Goal: Transaction & Acquisition: Download file/media

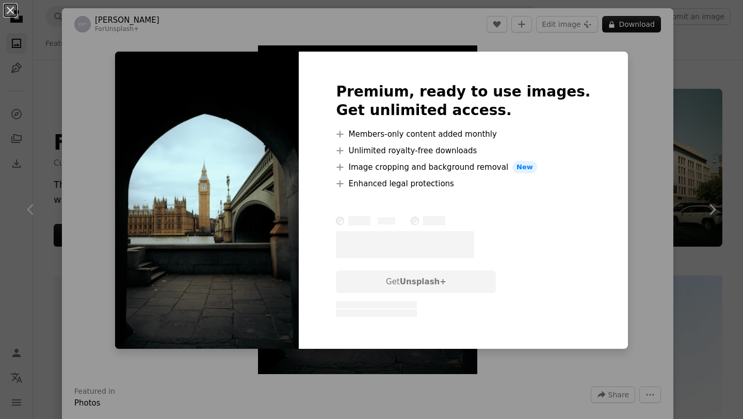
scroll to position [9303, 0]
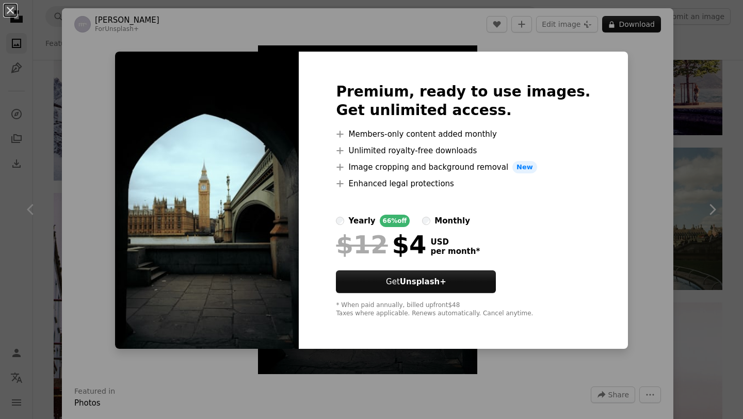
click at [626, 246] on div "An X shape Premium, ready to use images. Get unlimited access. A plus sign Memb…" at bounding box center [371, 209] width 743 height 419
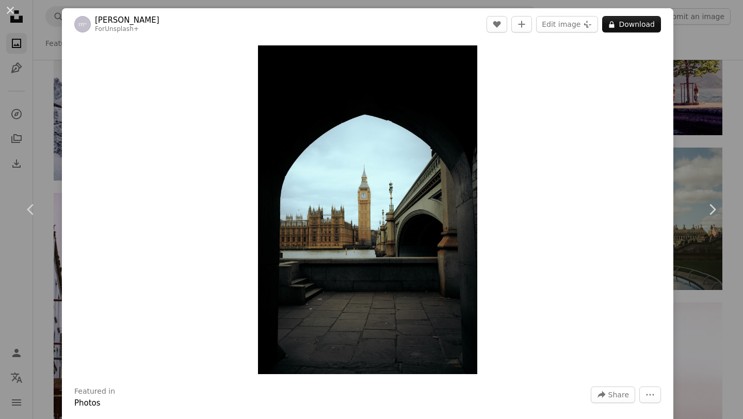
click at [703, 336] on div "An X shape Chevron left Chevron right [PERSON_NAME] For Unsplash+ A heart A plu…" at bounding box center [371, 209] width 743 height 419
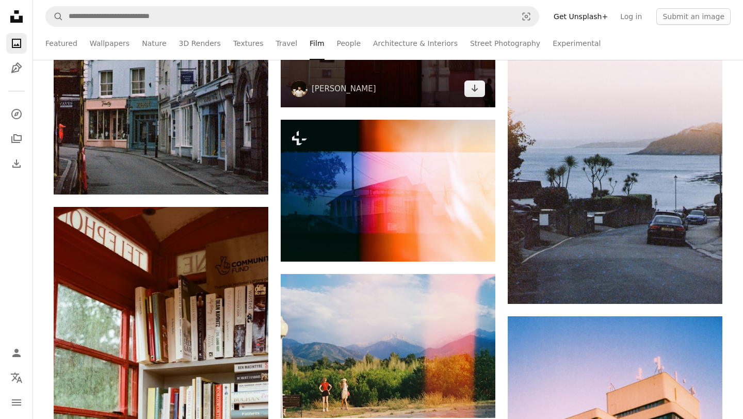
scroll to position [9632, 0]
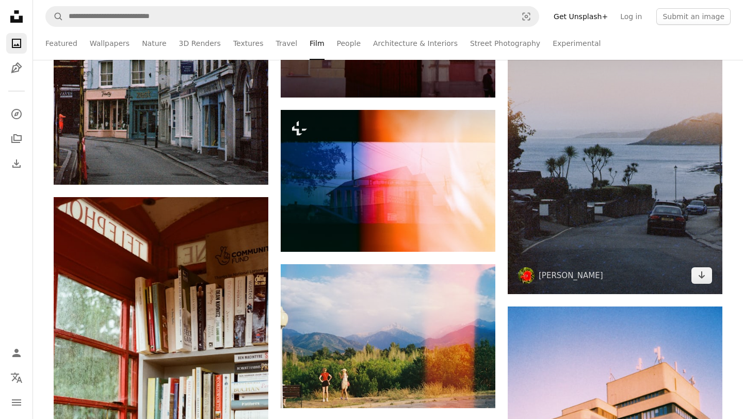
click at [669, 185] on img at bounding box center [615, 133] width 215 height 321
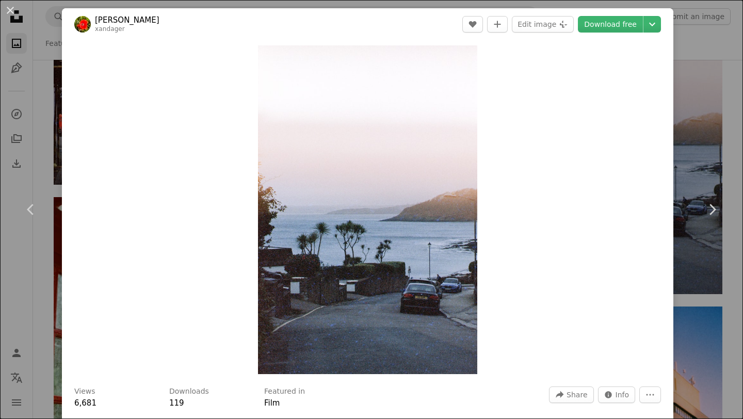
click at [722, 278] on div "An X shape Chevron left Chevron right [PERSON_NAME] xandager A heart A plus sig…" at bounding box center [371, 209] width 743 height 419
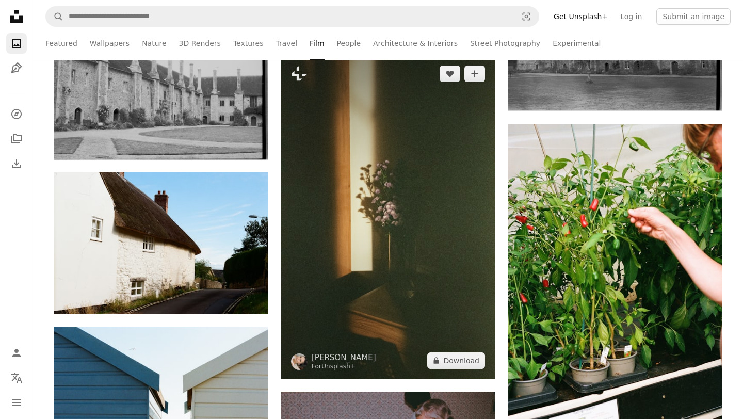
scroll to position [10318, 0]
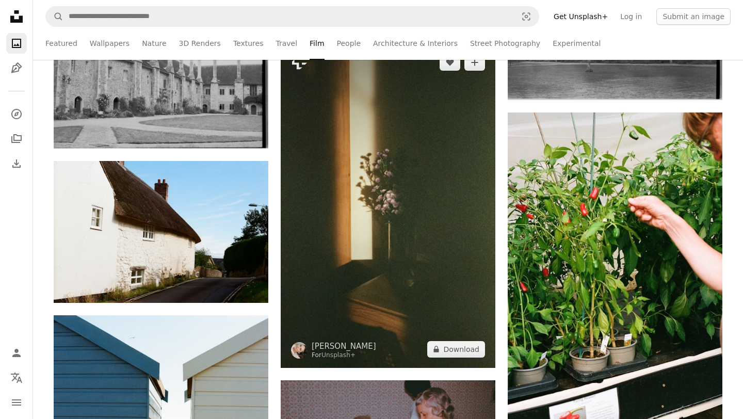
click at [406, 118] on img at bounding box center [388, 206] width 215 height 324
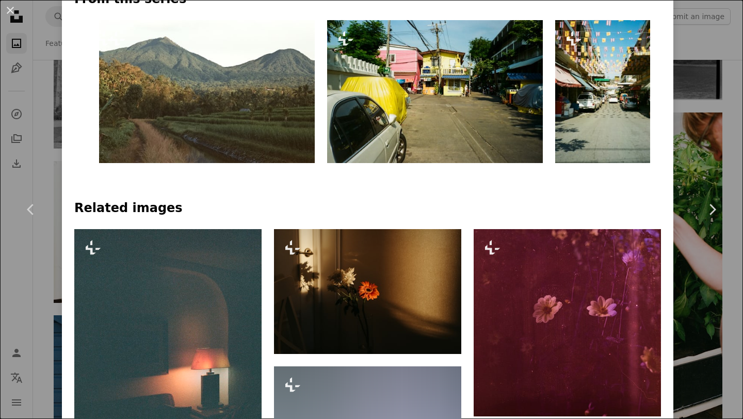
scroll to position [613, 0]
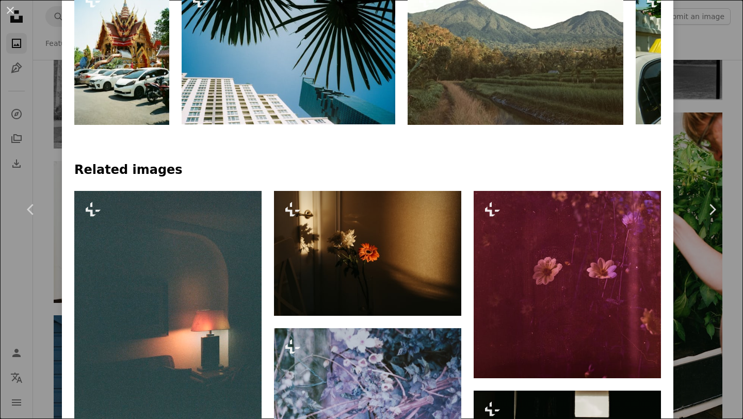
click at [740, 268] on div "An X shape Chevron left Chevron right [PERSON_NAME] For Unsplash+ A heart A plu…" at bounding box center [371, 209] width 743 height 419
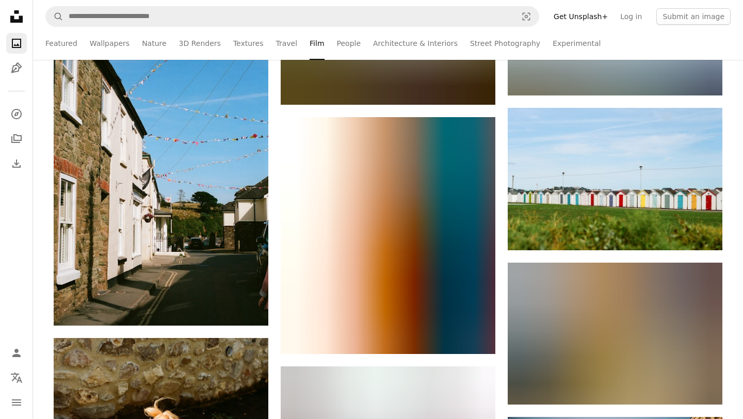
scroll to position [11752, 0]
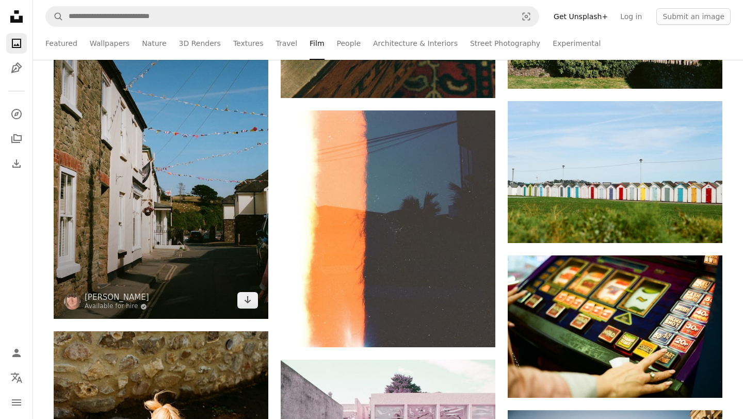
click at [151, 230] on img at bounding box center [161, 157] width 215 height 324
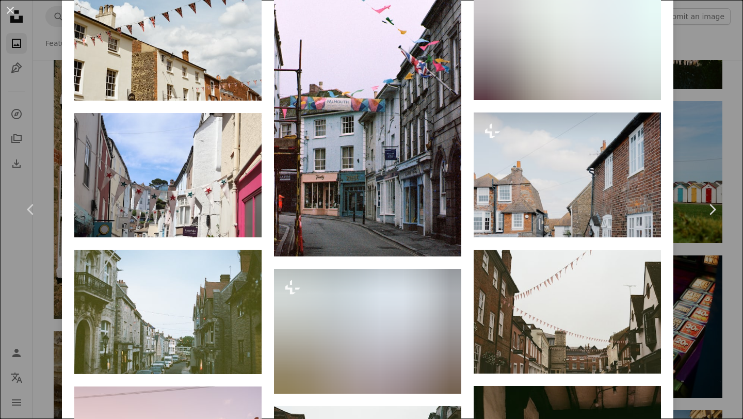
scroll to position [895, 0]
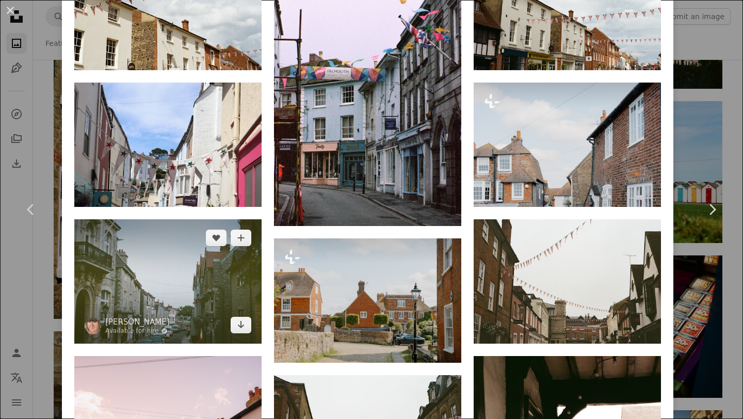
click at [216, 291] on img at bounding box center [167, 281] width 187 height 124
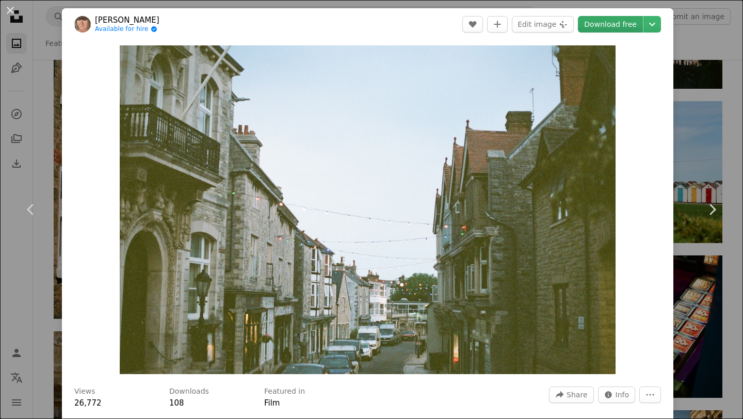
click at [602, 20] on link "Download free" at bounding box center [610, 24] width 65 height 17
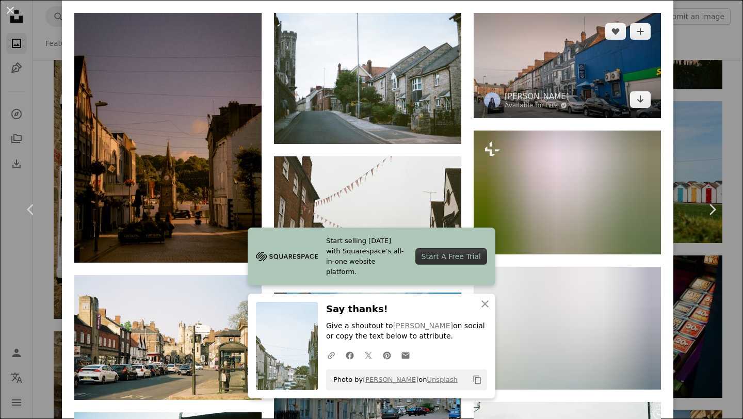
scroll to position [839, 0]
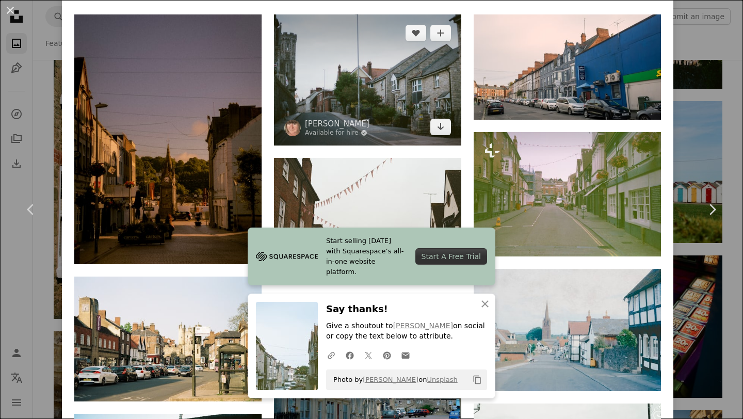
click at [395, 105] on img at bounding box center [367, 79] width 187 height 131
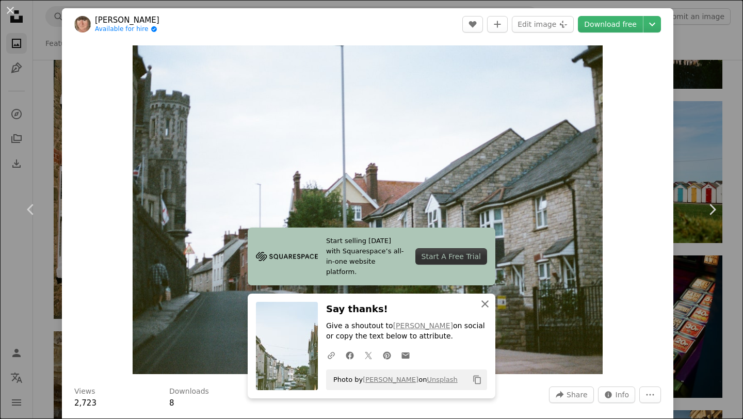
click at [487, 304] on icon "An X shape" at bounding box center [485, 304] width 12 height 12
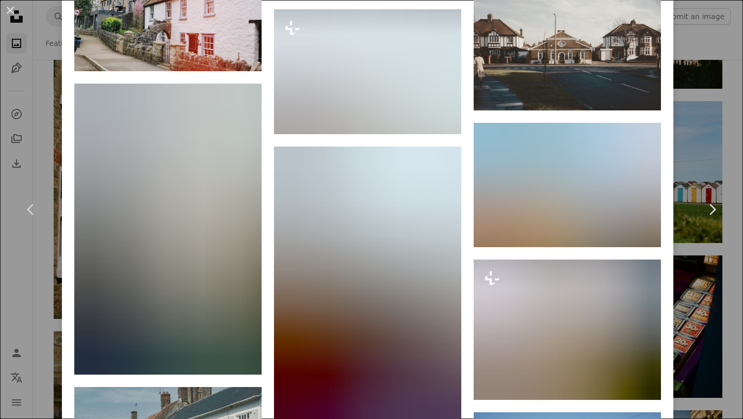
scroll to position [2266, 0]
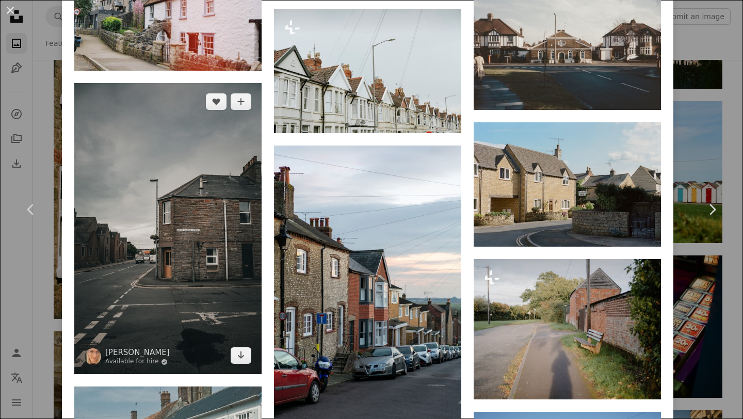
click at [179, 253] on img at bounding box center [167, 228] width 187 height 291
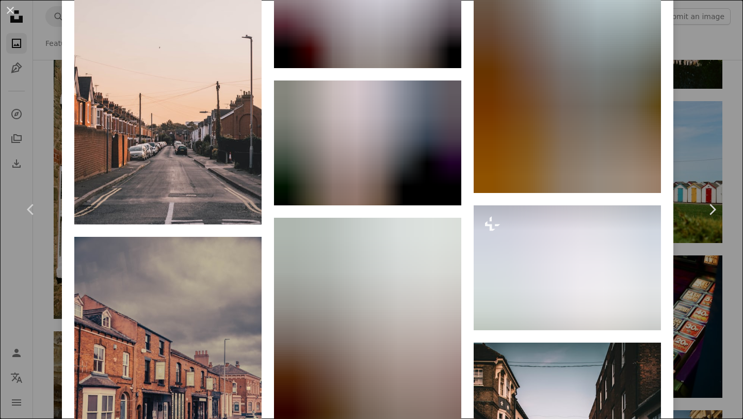
scroll to position [1205, 0]
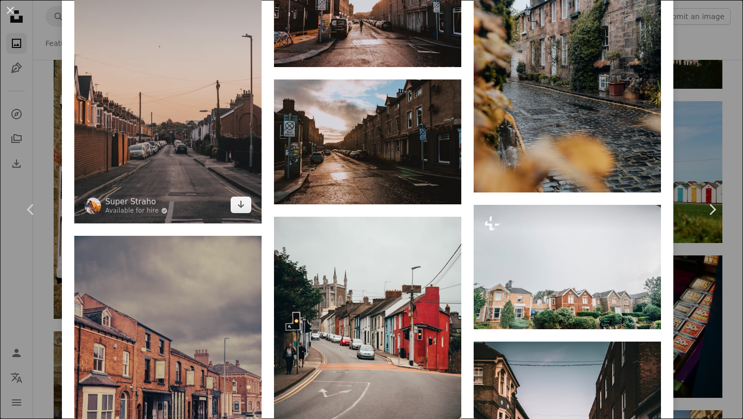
click at [228, 154] on img at bounding box center [167, 82] width 187 height 281
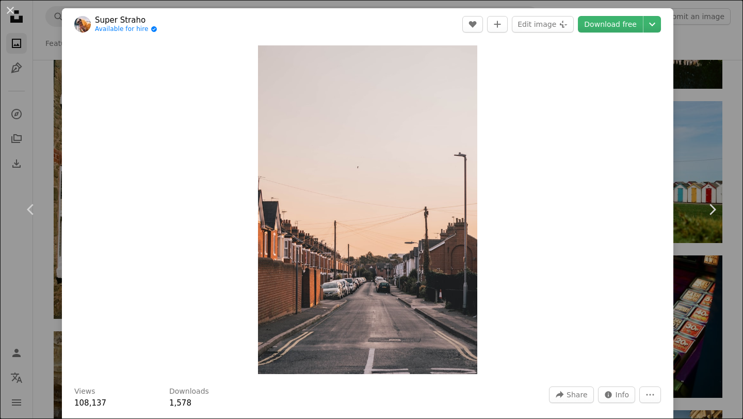
click at [699, 152] on div "An X shape Chevron left Chevron right Super Straho Available for hire A checkma…" at bounding box center [371, 209] width 743 height 419
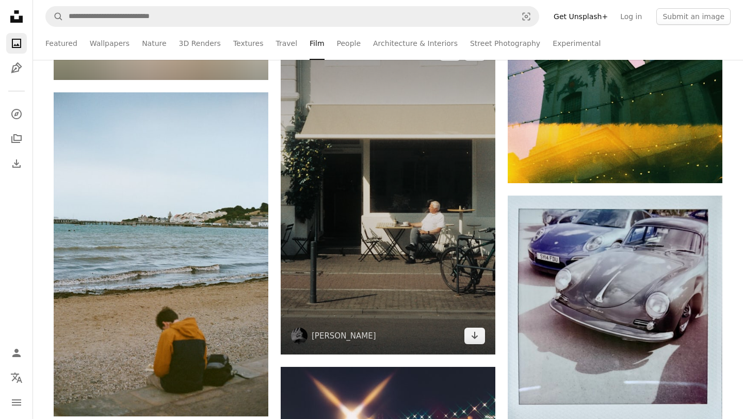
scroll to position [15164, 0]
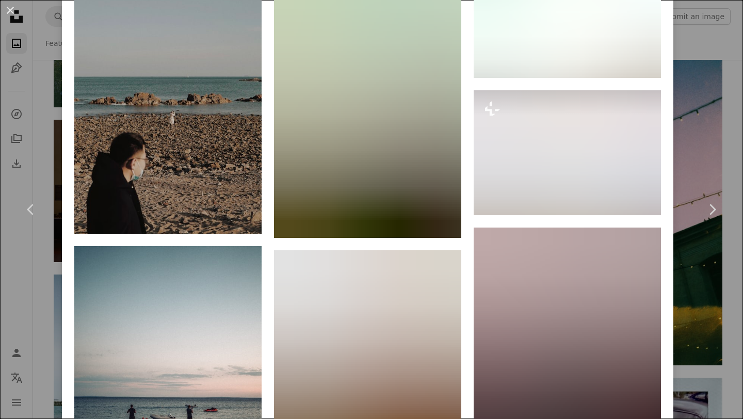
scroll to position [928, 0]
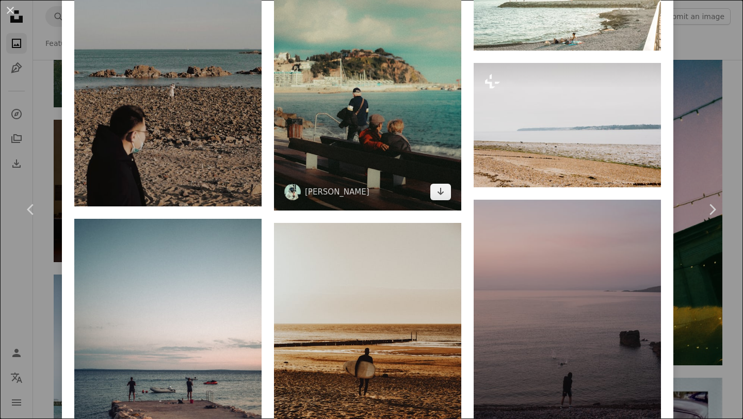
click at [378, 102] on img at bounding box center [367, 68] width 187 height 285
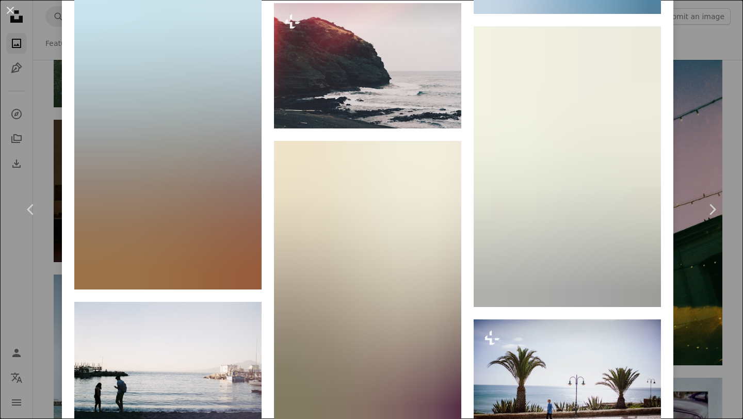
scroll to position [2873, 0]
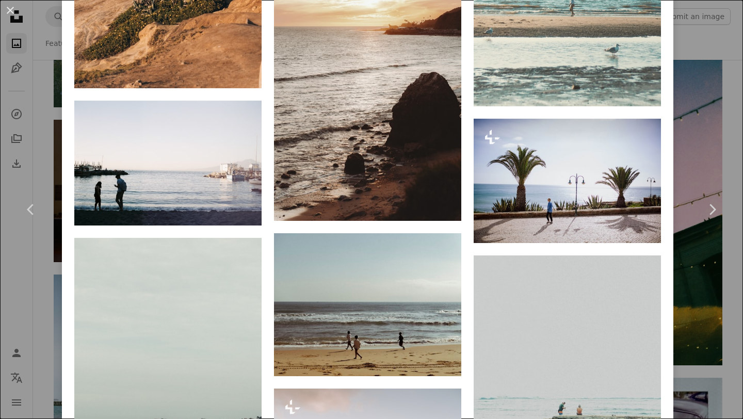
click at [713, 285] on div "An X shape Chevron left Chevron right [PERSON_NAME] gringophoto A heart A plus …" at bounding box center [371, 209] width 743 height 419
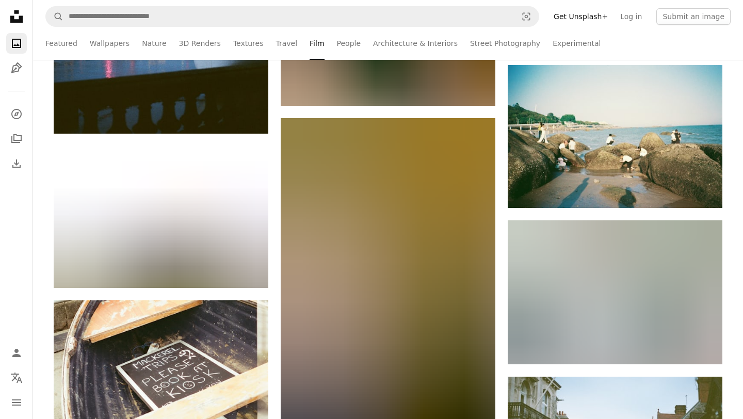
scroll to position [17228, 0]
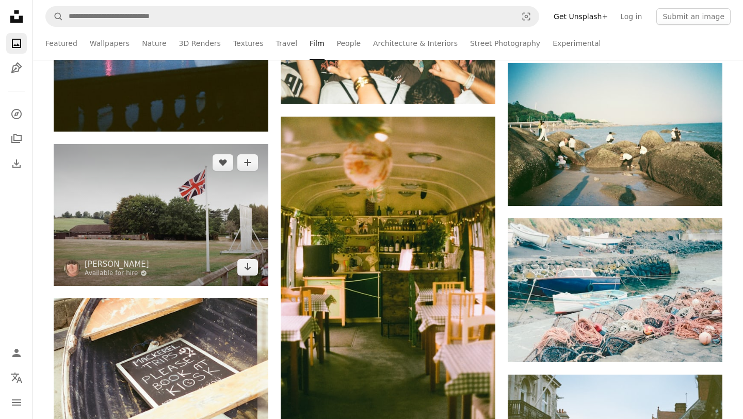
click at [207, 223] on img at bounding box center [161, 215] width 215 height 142
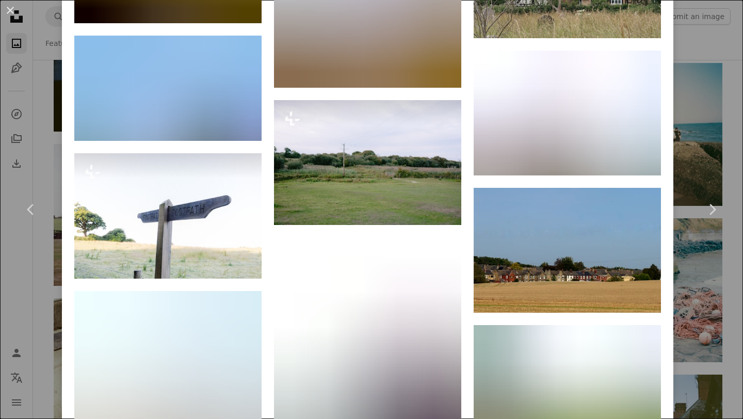
scroll to position [5882, 0]
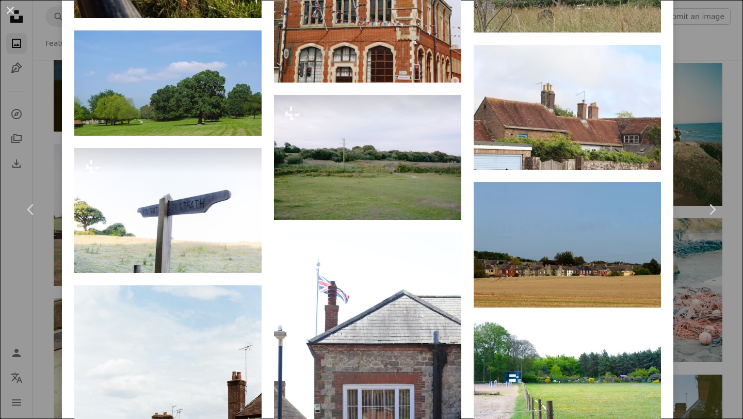
click at [688, 316] on div "An X shape Chevron left Chevron right [PERSON_NAME] Available for hire A checkm…" at bounding box center [371, 209] width 743 height 419
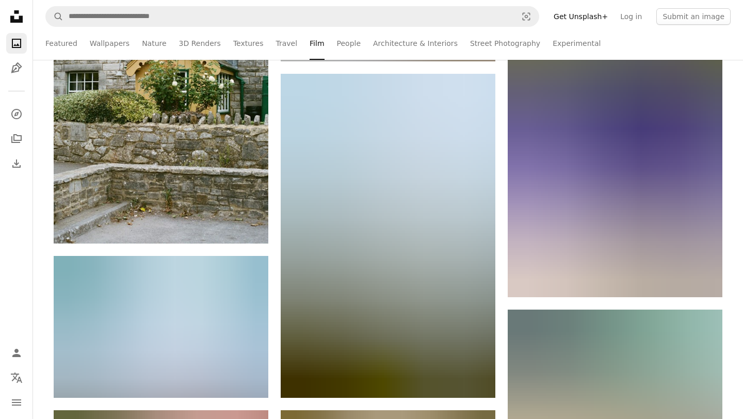
scroll to position [17791, 0]
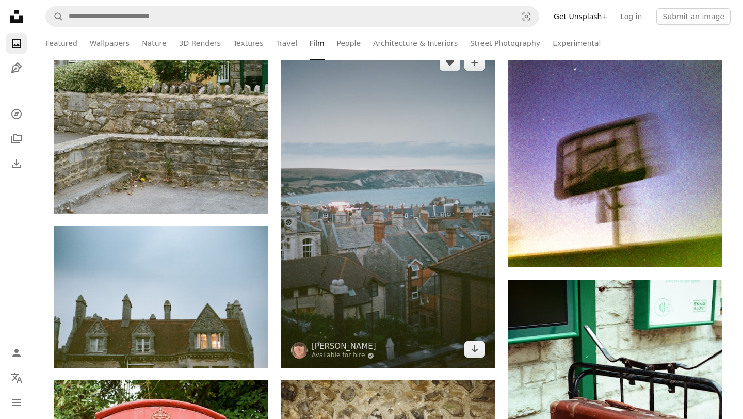
click at [401, 210] on img at bounding box center [388, 206] width 215 height 324
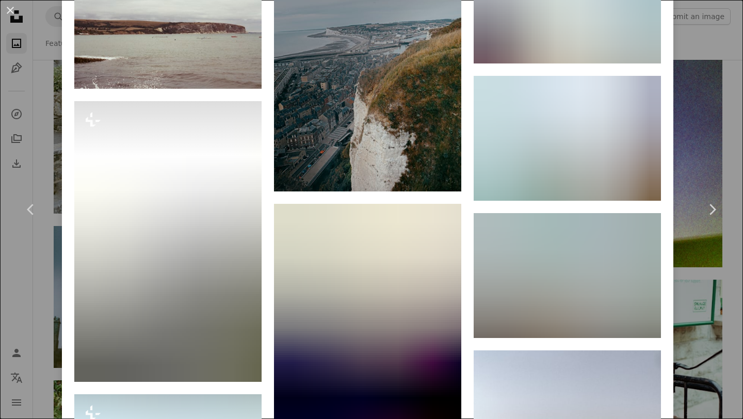
scroll to position [1662, 0]
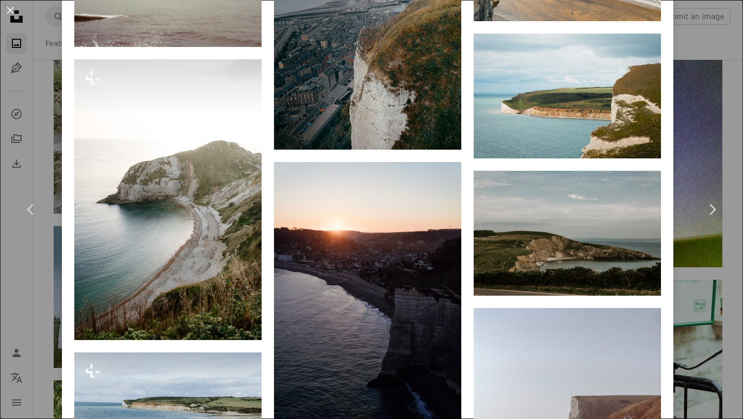
click at [718, 301] on div "An X shape Chevron left Chevron right [PERSON_NAME] Available for hire A checkm…" at bounding box center [371, 209] width 743 height 419
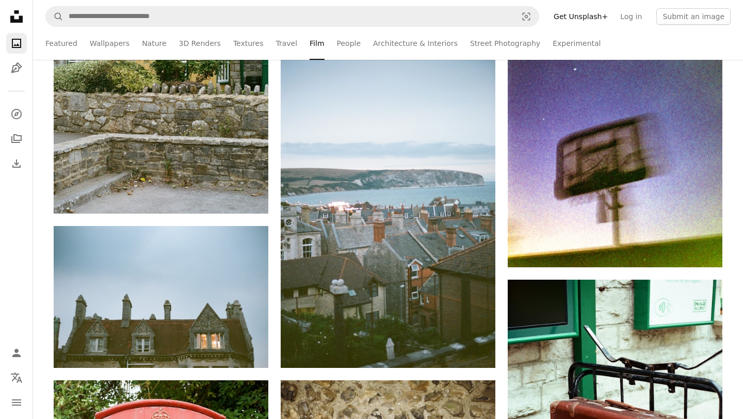
click at [241, 5] on nav "A magnifying glass Visual search Get Unsplash+ Log in Submit an image" at bounding box center [388, 16] width 710 height 33
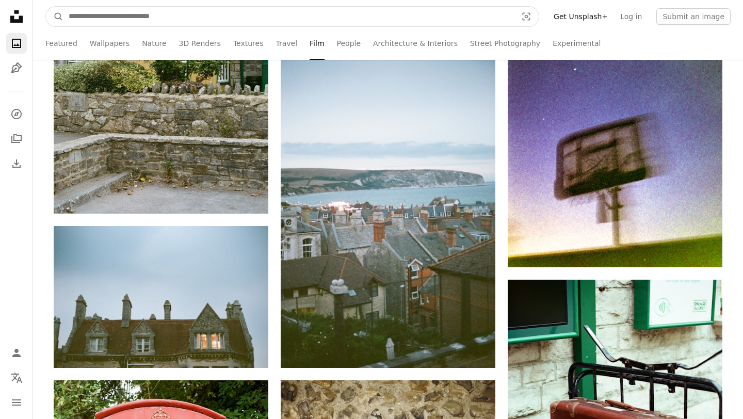
click at [241, 18] on input "Find visuals sitewide" at bounding box center [288, 17] width 451 height 20
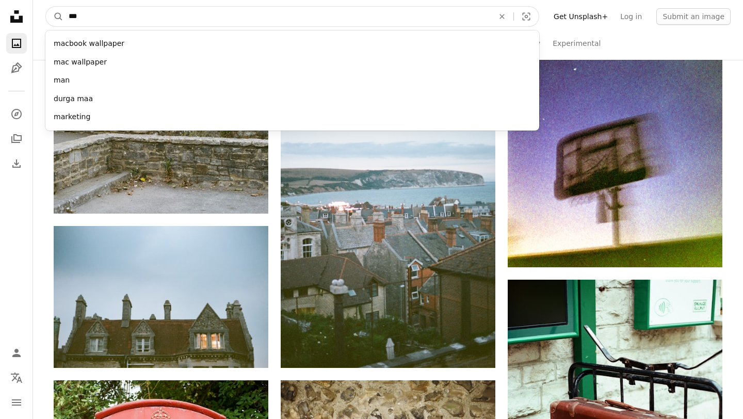
type input "****"
click button "A magnifying glass" at bounding box center [55, 17] width 18 height 20
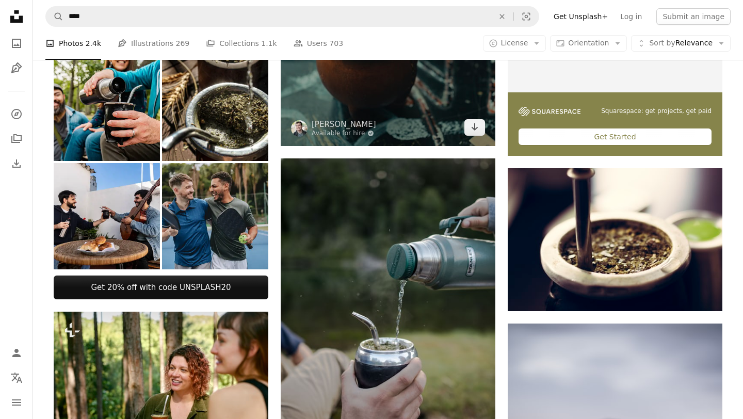
scroll to position [415, 0]
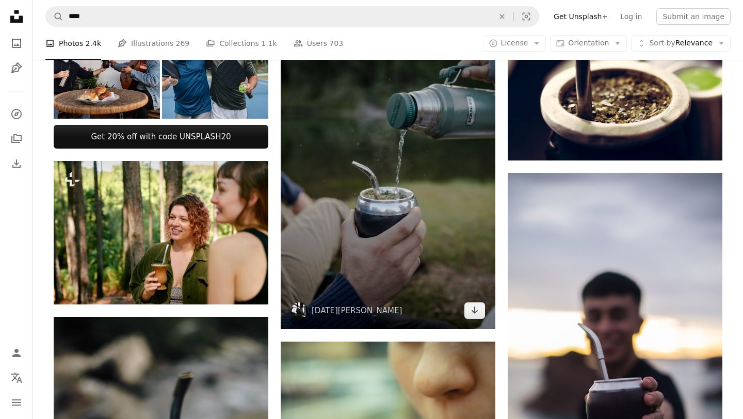
click at [431, 204] on img at bounding box center [388, 169] width 215 height 322
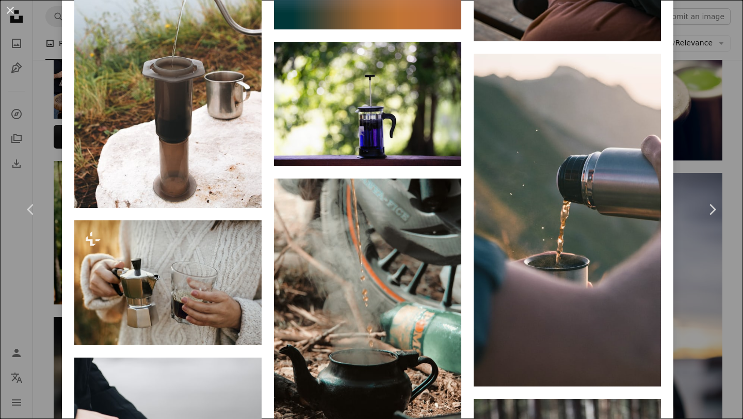
scroll to position [2766, 0]
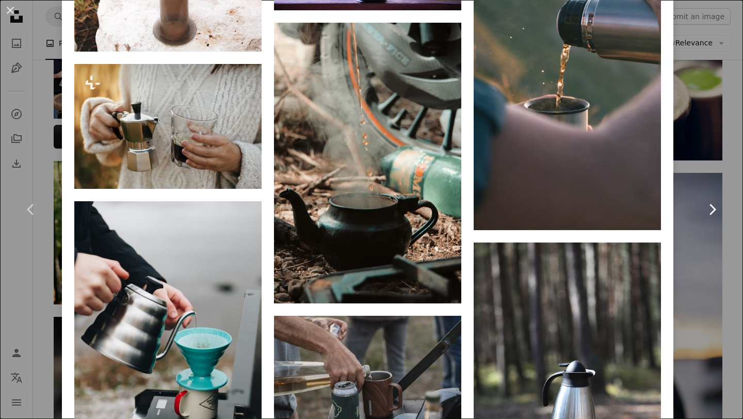
click at [730, 253] on link "Chevron right" at bounding box center [712, 209] width 62 height 99
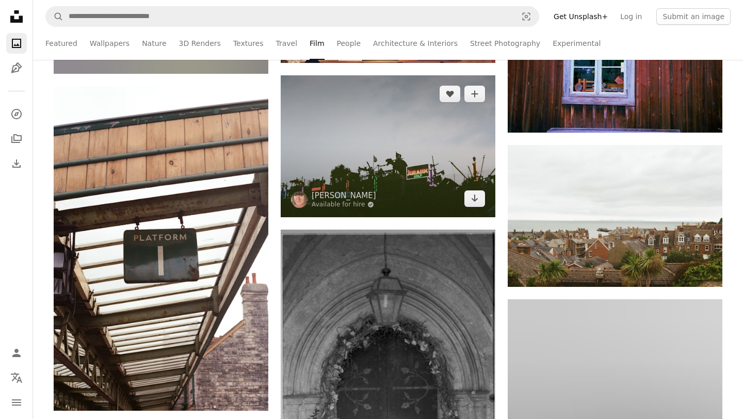
scroll to position [18913, 0]
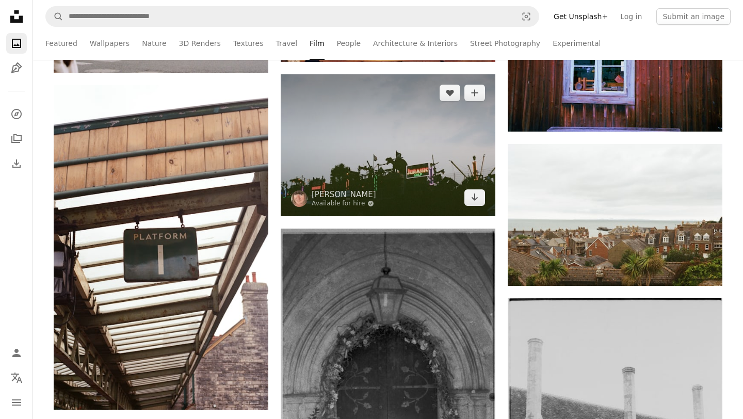
click at [398, 153] on img at bounding box center [388, 145] width 215 height 142
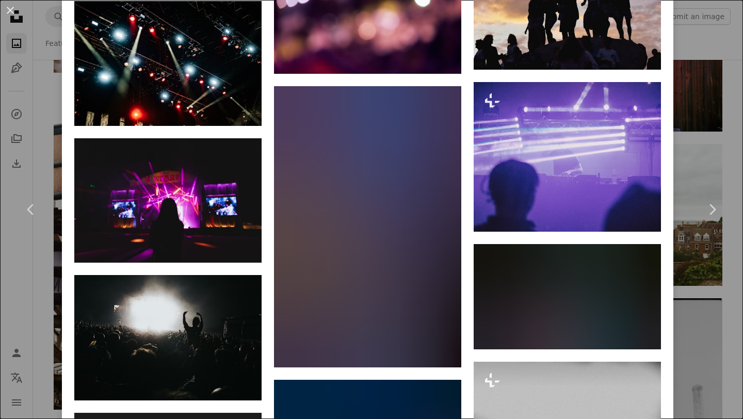
scroll to position [2099, 0]
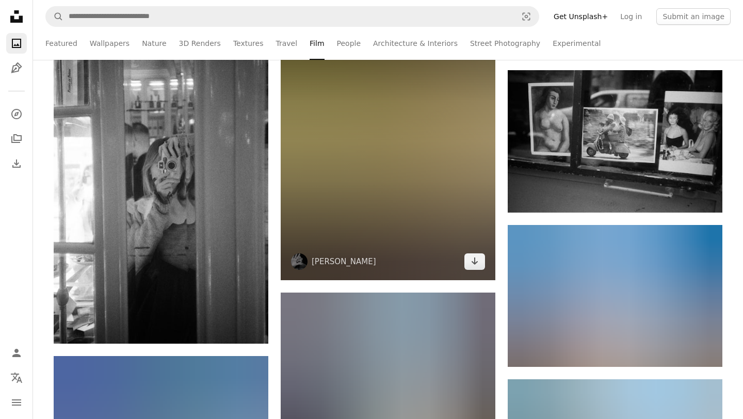
scroll to position [24942, 0]
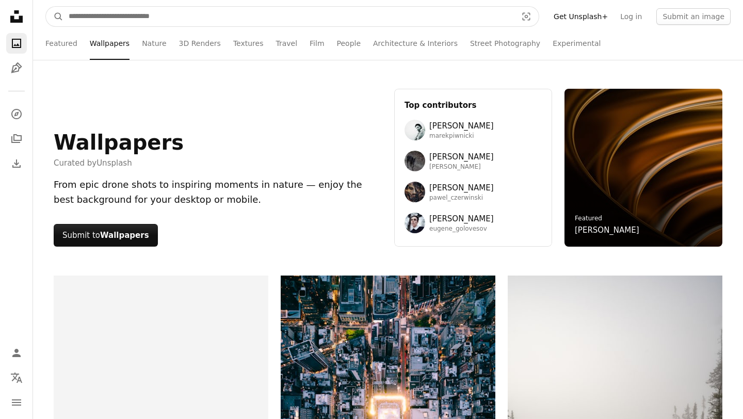
click at [247, 12] on input "Find visuals sitewide" at bounding box center [288, 17] width 451 height 20
type input "**"
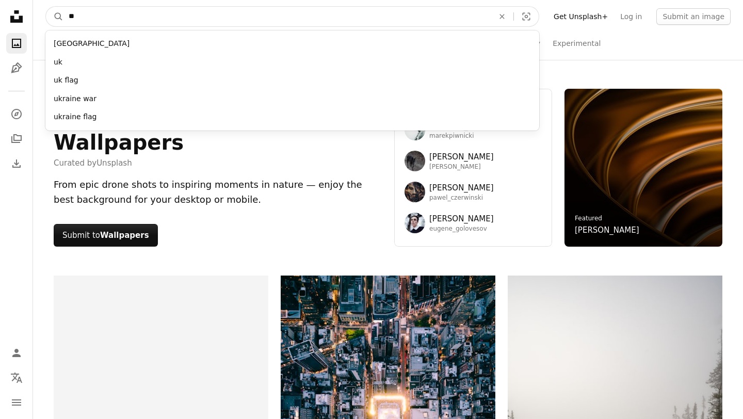
click button "A magnifying glass" at bounding box center [55, 17] width 18 height 20
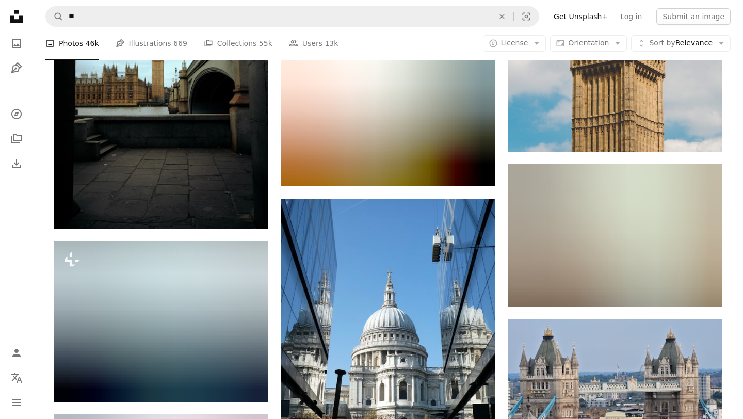
scroll to position [1185, 0]
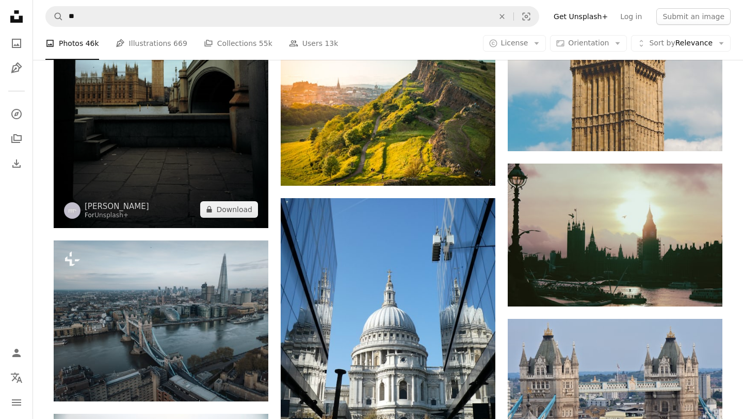
click at [180, 119] on img at bounding box center [161, 67] width 215 height 322
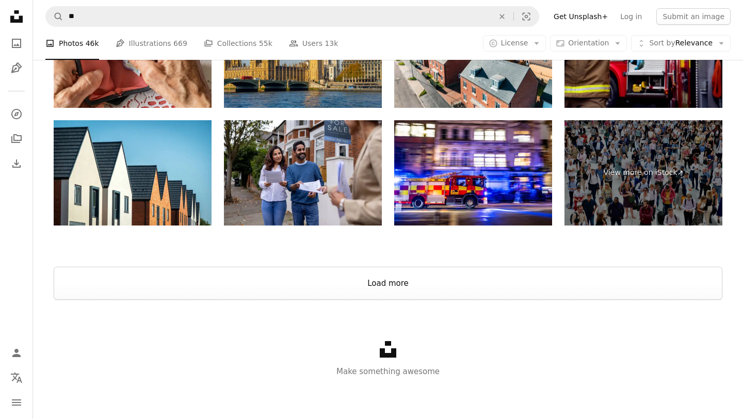
click at [417, 288] on button "Load more" at bounding box center [388, 283] width 669 height 33
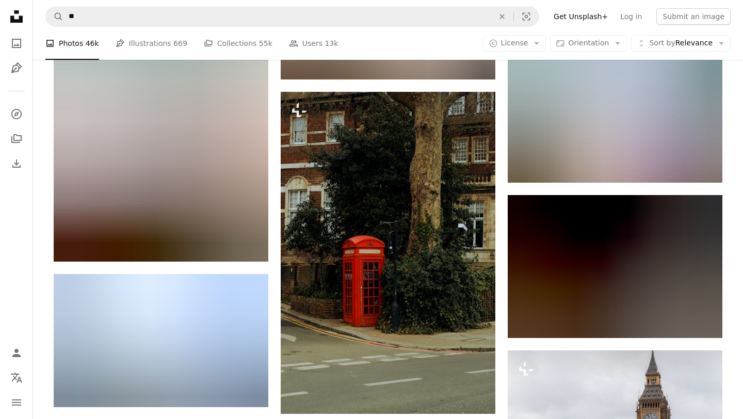
scroll to position [3102, 0]
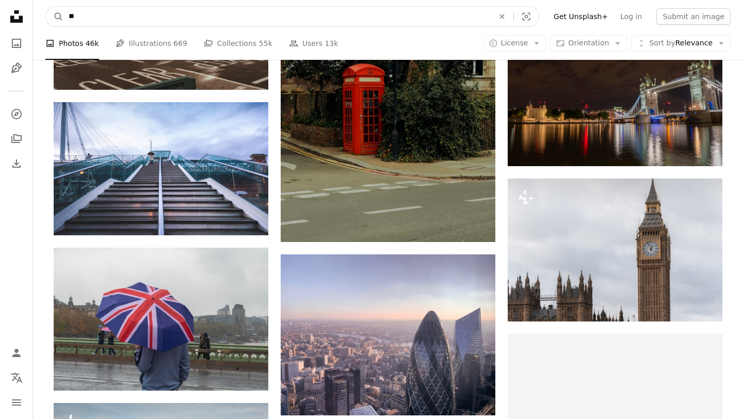
click at [156, 13] on input "**" at bounding box center [276, 17] width 427 height 20
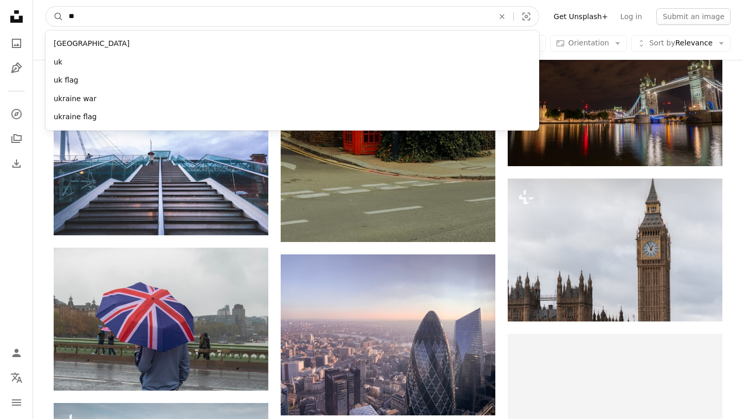
click at [156, 13] on input "**" at bounding box center [276, 17] width 427 height 20
type input "*****"
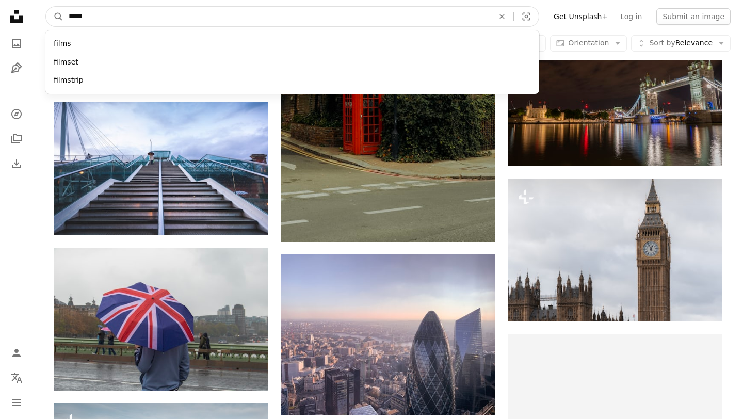
click button "A magnifying glass" at bounding box center [55, 17] width 18 height 20
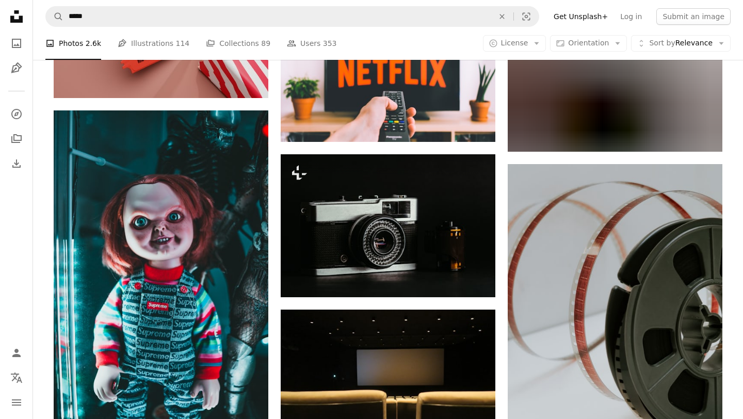
scroll to position [1246, 0]
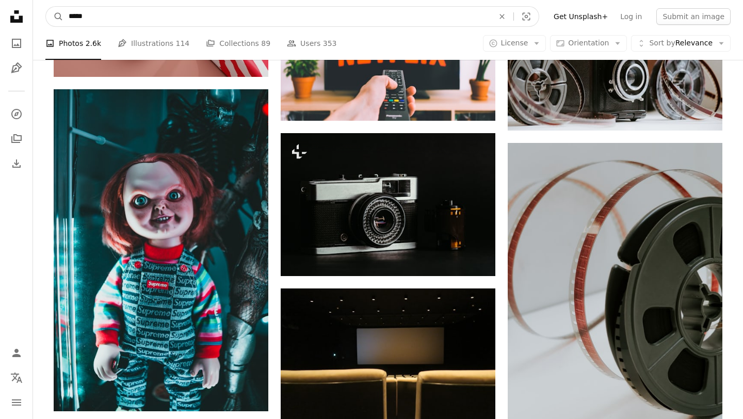
click at [179, 15] on input "*****" at bounding box center [276, 17] width 427 height 20
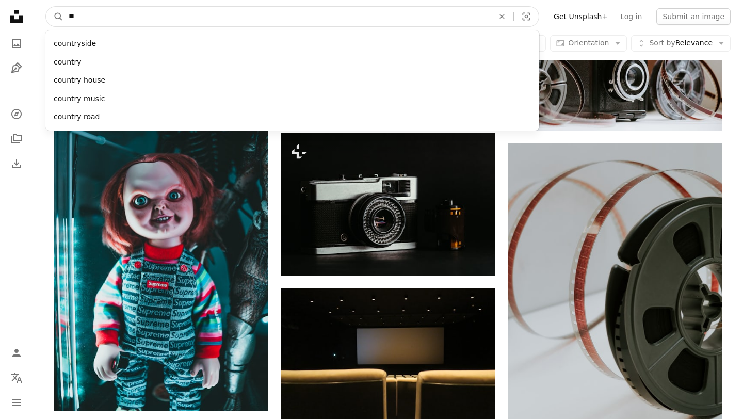
type input "*"
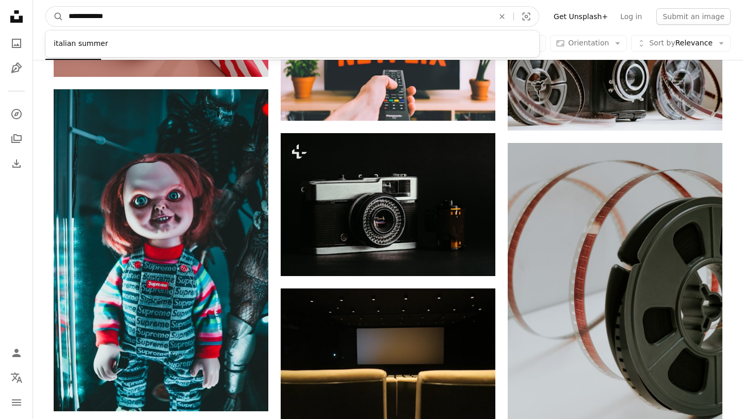
type input "**********"
click button "A magnifying glass" at bounding box center [55, 17] width 18 height 20
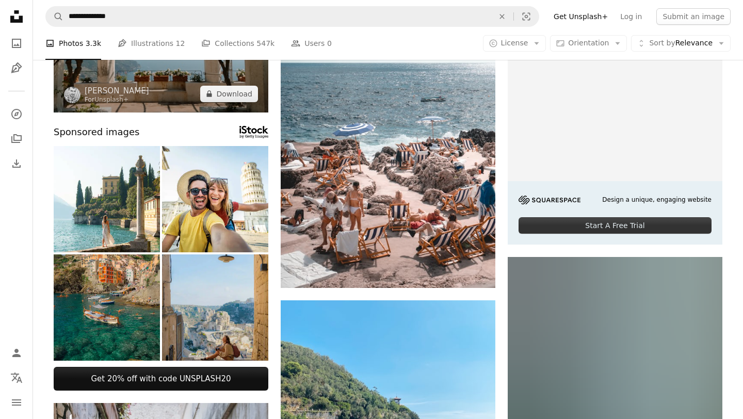
scroll to position [184, 0]
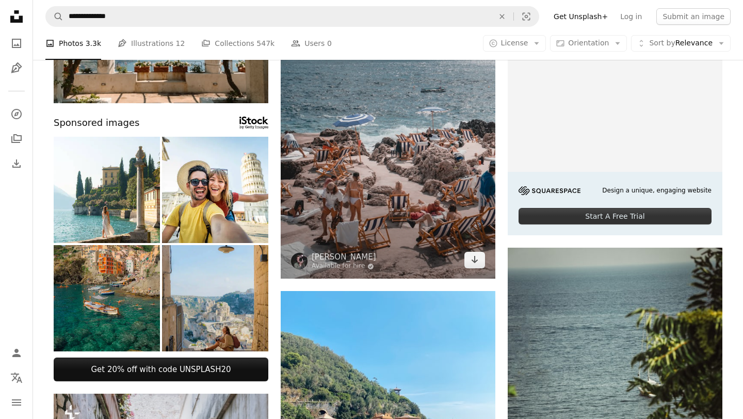
click at [395, 128] on img at bounding box center [388, 118] width 215 height 322
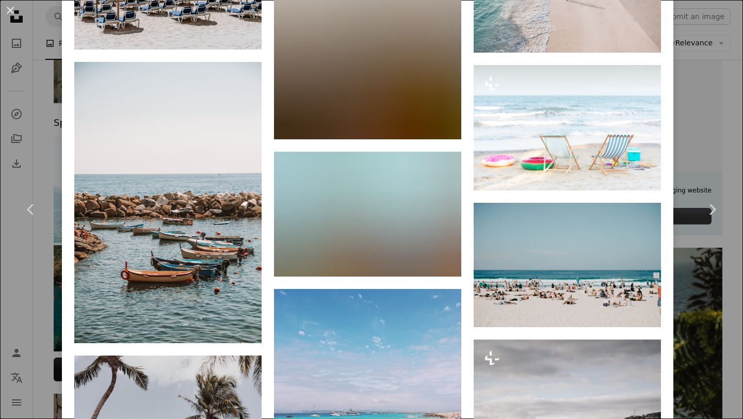
scroll to position [2703, 0]
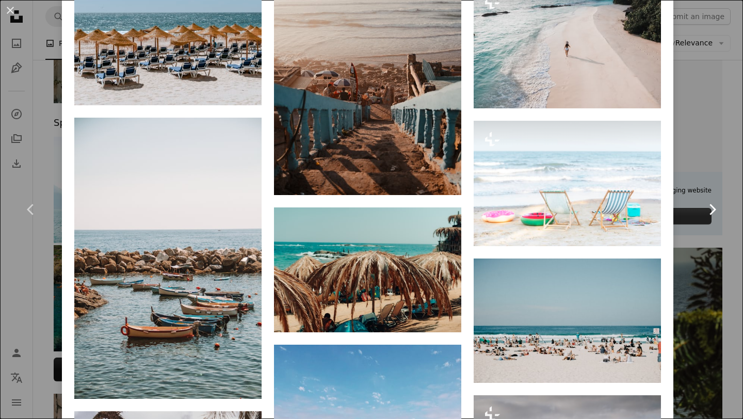
click at [705, 196] on link "Chevron right" at bounding box center [712, 209] width 62 height 99
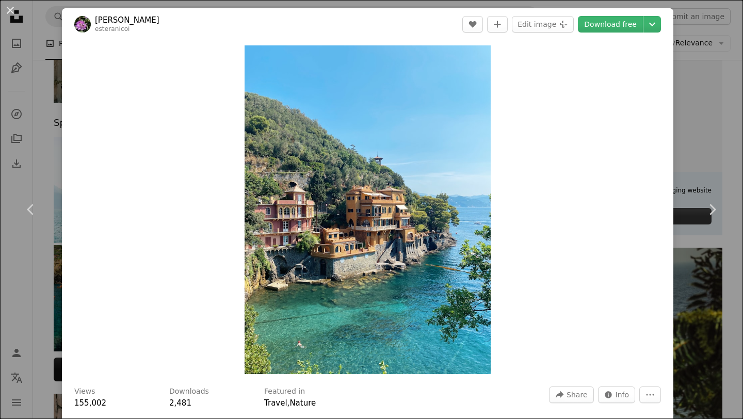
click at [737, 335] on div "An X shape Chevron left Chevron right [PERSON_NAME] esteranicoi A heart A plus …" at bounding box center [371, 209] width 743 height 419
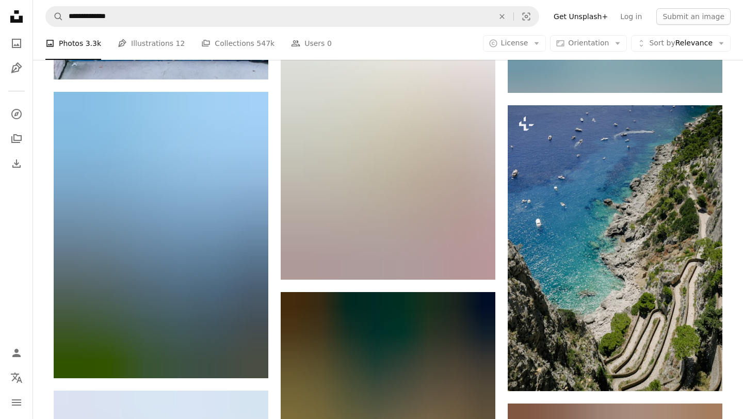
scroll to position [1223, 0]
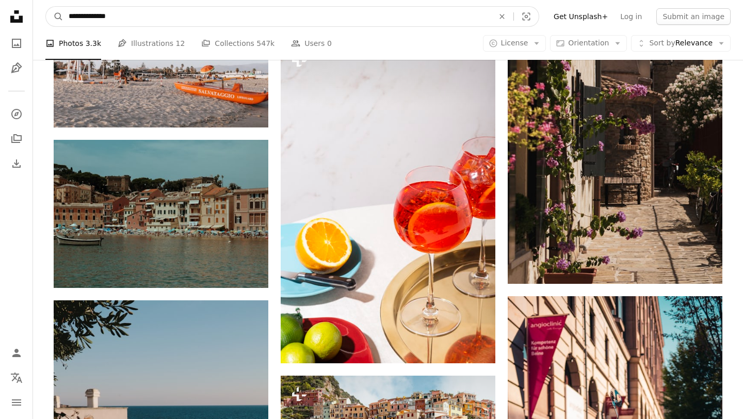
click at [85, 13] on input "**********" at bounding box center [276, 17] width 427 height 20
type input "**********"
click button "A magnifying glass" at bounding box center [55, 17] width 18 height 20
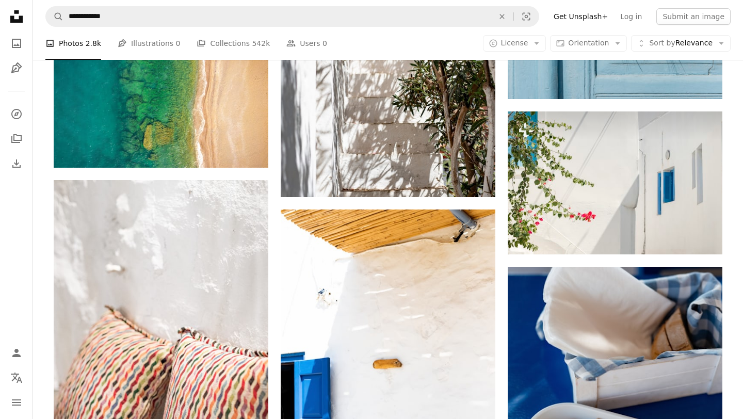
scroll to position [2619, 0]
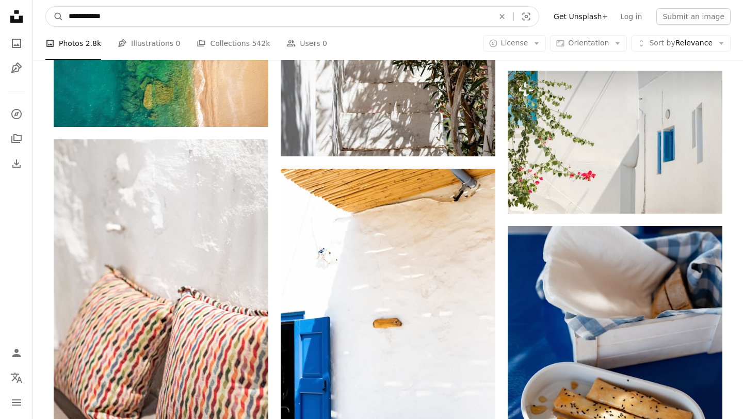
click at [157, 10] on input "**********" at bounding box center [276, 17] width 427 height 20
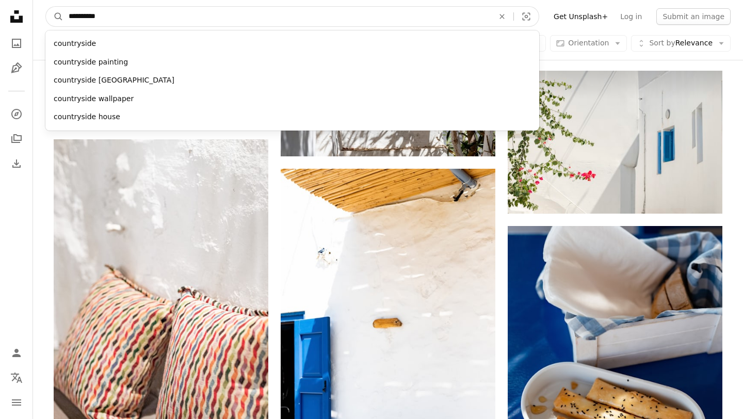
type input "**********"
click button "A magnifying glass" at bounding box center [55, 17] width 18 height 20
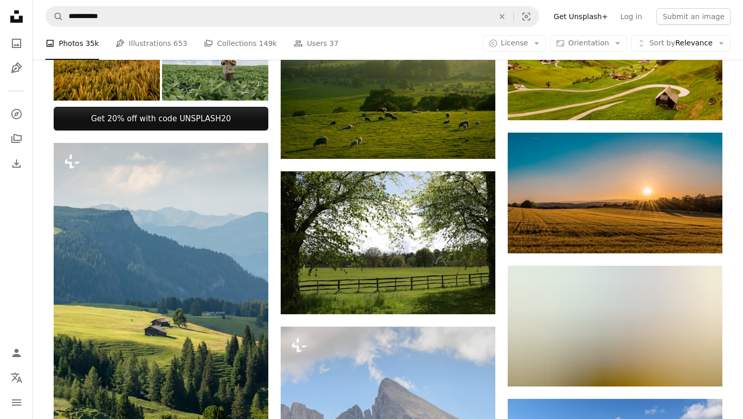
scroll to position [482, 0]
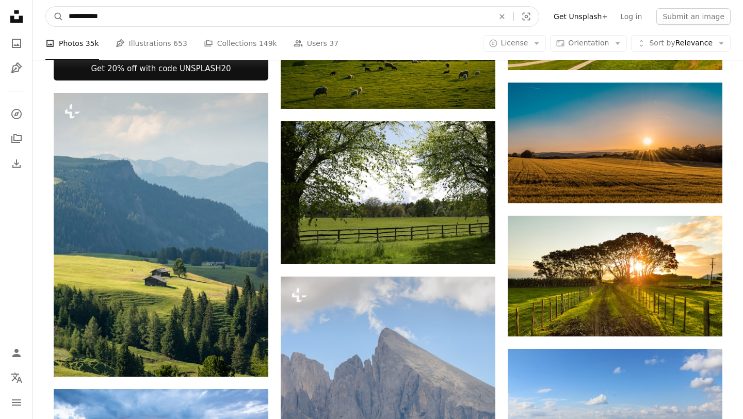
click at [212, 17] on input "**********" at bounding box center [276, 17] width 427 height 20
type input "**********"
click button "A magnifying glass" at bounding box center [55, 17] width 18 height 20
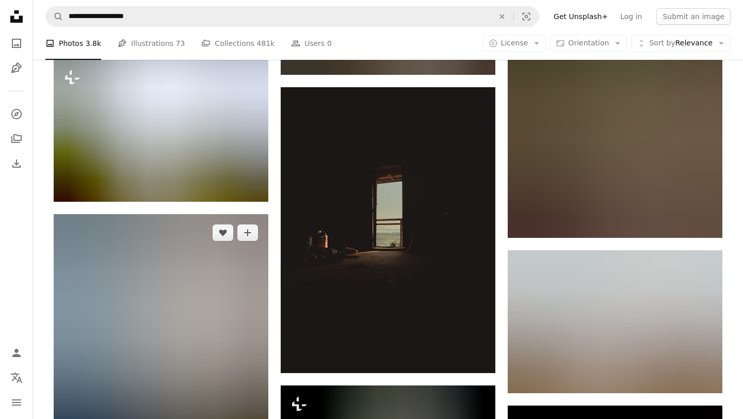
scroll to position [672, 0]
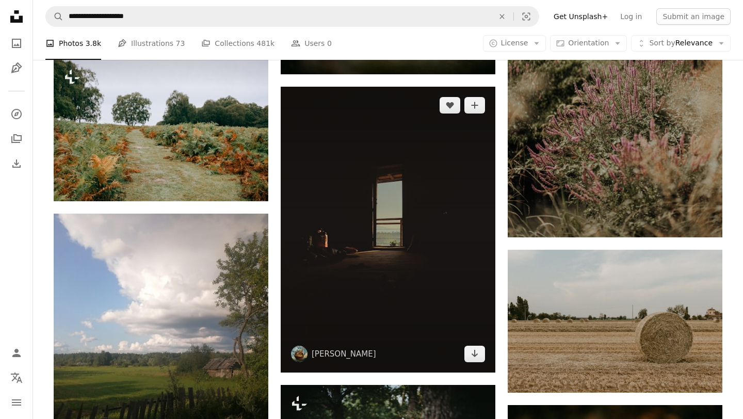
click at [390, 190] on img at bounding box center [388, 230] width 215 height 286
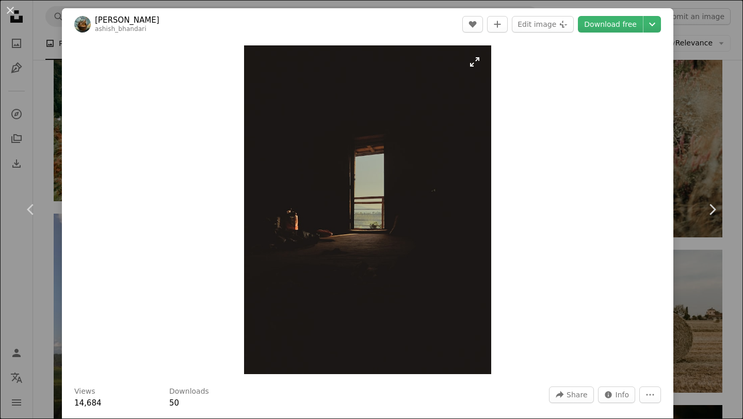
scroll to position [56, 0]
